Goal: Check status: Check status

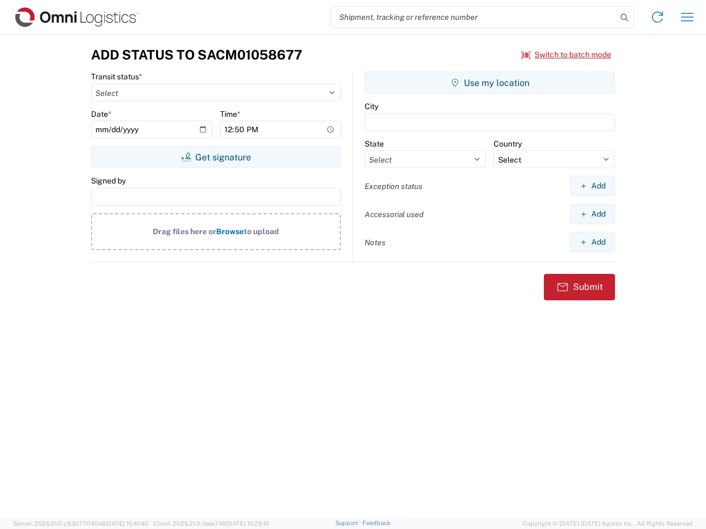
click at [474, 17] on input "search" at bounding box center [474, 17] width 286 height 21
click at [624, 18] on icon at bounding box center [624, 17] width 15 height 15
click at [657, 17] on icon at bounding box center [658, 17] width 18 height 18
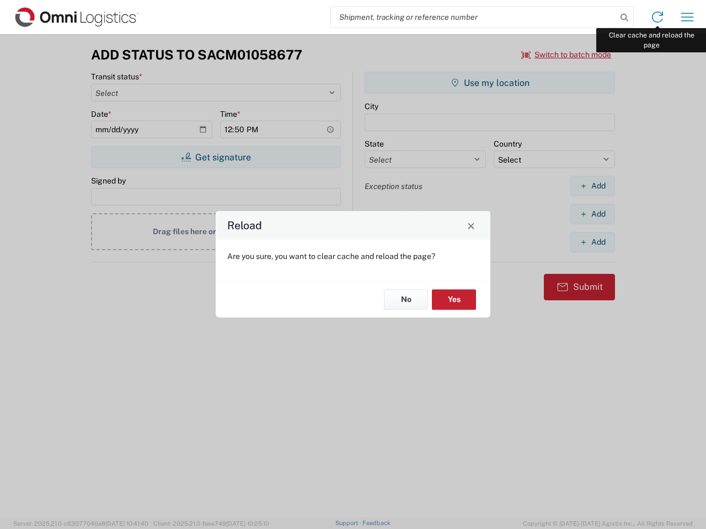
click at [687, 17] on div "Reload Are you sure, you want to clear cache and reload the page? No Yes" at bounding box center [353, 264] width 706 height 529
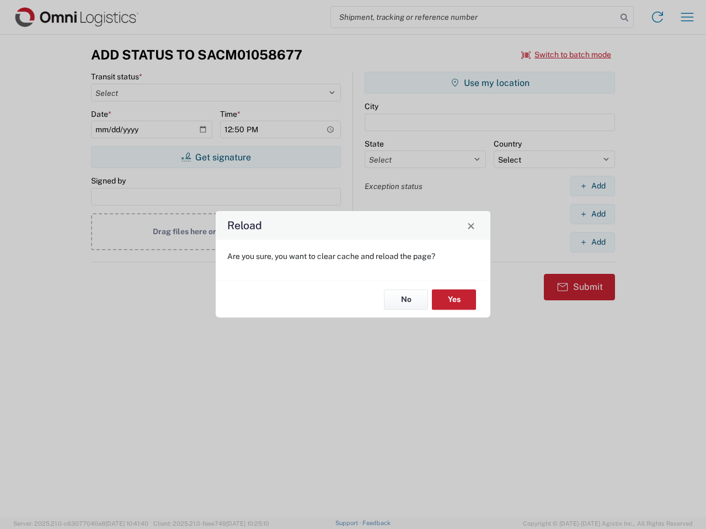
click at [566, 55] on div "Reload Are you sure, you want to clear cache and reload the page? No Yes" at bounding box center [353, 264] width 706 height 529
click at [216, 157] on div "Reload Are you sure, you want to clear cache and reload the page? No Yes" at bounding box center [353, 264] width 706 height 529
click at [490, 83] on div "Reload Are you sure, you want to clear cache and reload the page? No Yes" at bounding box center [353, 264] width 706 height 529
click at [592, 186] on div "Reload Are you sure, you want to clear cache and reload the page? No Yes" at bounding box center [353, 264] width 706 height 529
click at [592, 214] on div "Reload Are you sure, you want to clear cache and reload the page? No Yes" at bounding box center [353, 264] width 706 height 529
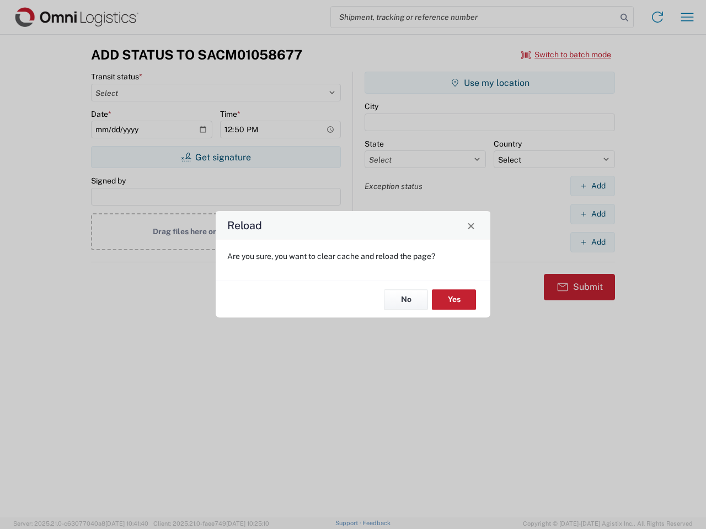
click at [592, 242] on div "Reload Are you sure, you want to clear cache and reload the page? No Yes" at bounding box center [353, 264] width 706 height 529
